Goal: Browse casually: Explore the website without a specific task or goal

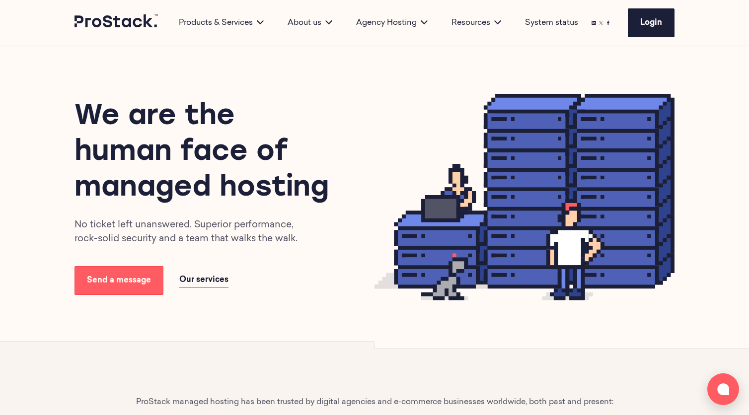
click at [16, 124] on div "We are the human face of managed hosting No ticket left unanswered. Superior pe…" at bounding box center [374, 197] width 749 height 302
